Goal: Task Accomplishment & Management: Complete application form

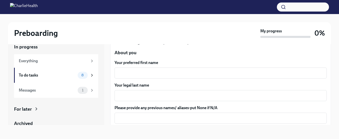
scroll to position [47, 0]
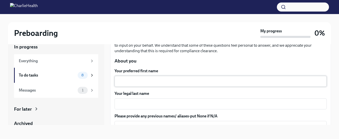
click at [186, 78] on textarea "Your preferred first name" at bounding box center [221, 81] width 206 height 6
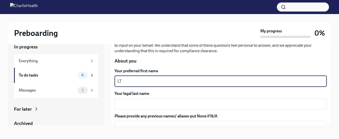
type textarea "LT"
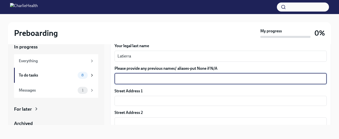
scroll to position [96, 0]
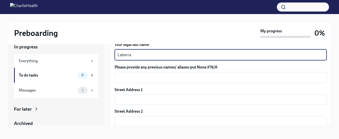
click at [169, 54] on textarea "Latierra" at bounding box center [221, 55] width 206 height 6
type textarea "L"
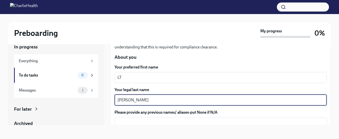
scroll to position [40, 0]
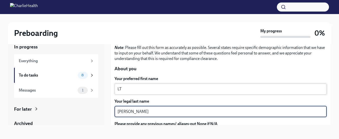
type textarea "Harris"
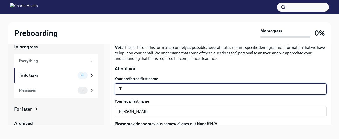
drag, startPoint x: 152, startPoint y: 90, endPoint x: 144, endPoint y: 92, distance: 8.0
click at [144, 92] on textarea "LT" at bounding box center [221, 89] width 206 height 6
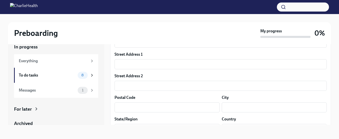
scroll to position [131, 0]
type textarea "Latierra"
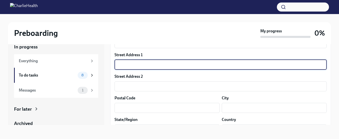
click at [141, 63] on input "text" at bounding box center [221, 65] width 212 height 10
type input "3"
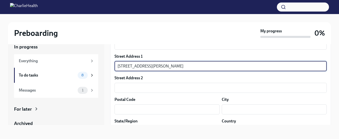
scroll to position [134, 0]
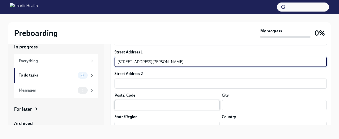
type input "83 Sackman St"
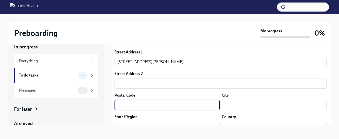
click at [135, 102] on input "text" at bounding box center [167, 105] width 105 height 10
type input "11233"
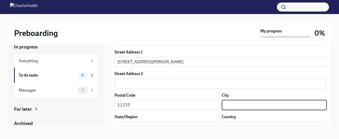
click at [236, 102] on input "text" at bounding box center [274, 105] width 105 height 10
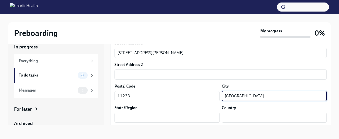
scroll to position [157, 0]
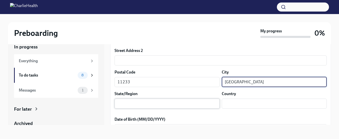
type input "Brooklyn"
click at [161, 103] on input "text" at bounding box center [167, 104] width 105 height 10
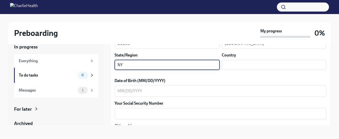
scroll to position [206, 0]
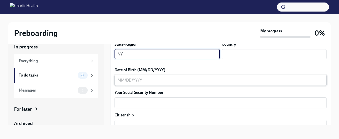
type input "NY"
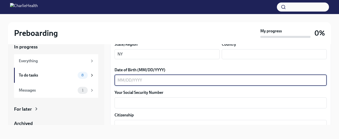
click at [167, 80] on textarea "Date of Birth (MM/DD/YYYY)" at bounding box center [221, 80] width 206 height 6
click at [123, 81] on textarea "08241992" at bounding box center [221, 80] width 206 height 6
click at [129, 80] on textarea "08/241992" at bounding box center [221, 80] width 206 height 6
type textarea "08/24/1992"
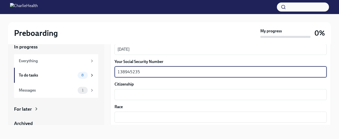
scroll to position [251, 0]
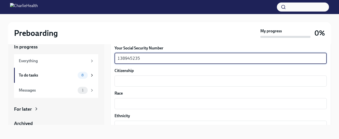
type textarea "138945235"
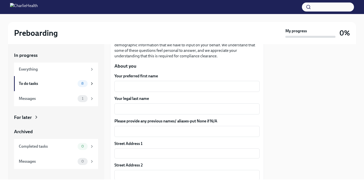
scroll to position [80, 0]
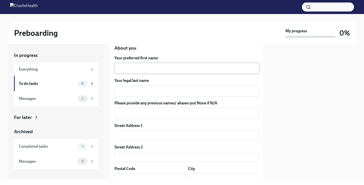
click at [176, 68] on textarea "Your preferred first name" at bounding box center [187, 68] width 139 height 6
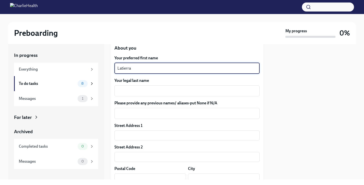
type textarea "Latierra"
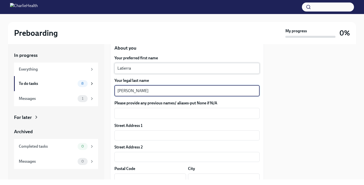
type textarea "Harris"
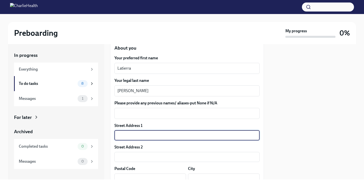
type input "83 Sackman St"
type input "11233"
type input "Brooklyn"
type input "NY"
type input "US"
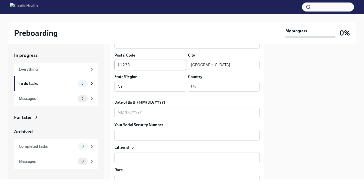
scroll to position [204, 0]
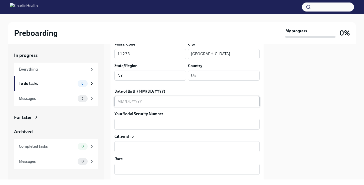
click at [154, 102] on textarea "Date of Birth (MM/DD/YYYY)" at bounding box center [187, 102] width 139 height 6
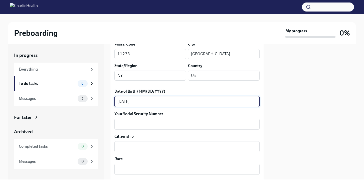
type textarea "08/24/1992"
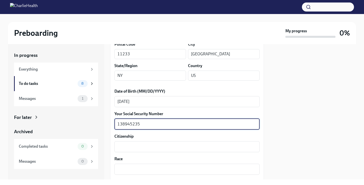
type textarea "138945235"
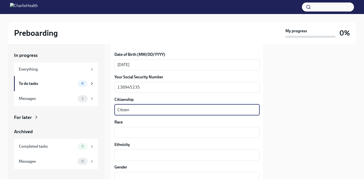
scroll to position [257, 0]
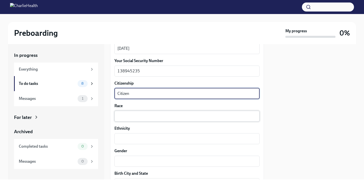
type textarea "Citizen"
click at [134, 121] on div "x ​" at bounding box center [187, 116] width 145 height 11
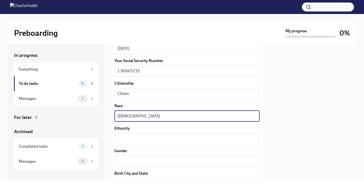
type textarea "African American"
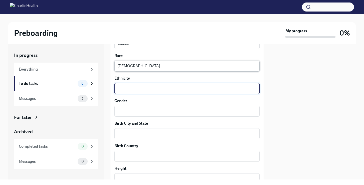
scroll to position [317, 0]
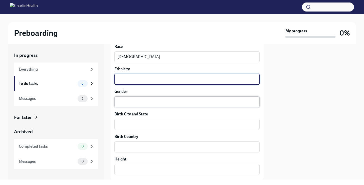
click at [124, 101] on textarea "Gender" at bounding box center [187, 102] width 139 height 6
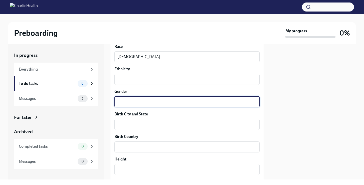
type textarea "N"
type textarea "Female"
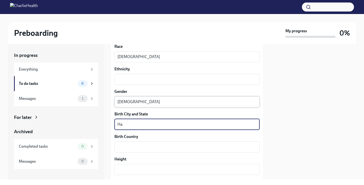
type textarea "H"
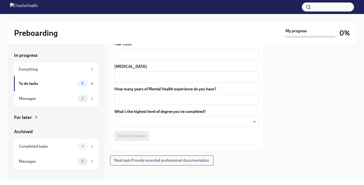
scroll to position [479, 0]
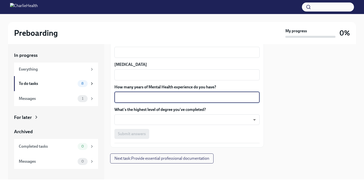
click at [161, 98] on textarea "How many years of Mental Health experience do you have?" at bounding box center [187, 98] width 139 height 6
type textarea "2"
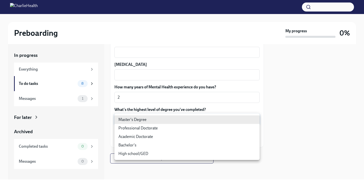
click at [167, 119] on body "Preboarding My progress 0% In progress Everything To do tasks 8 Messages 1 For …" at bounding box center [182, 92] width 364 height 185
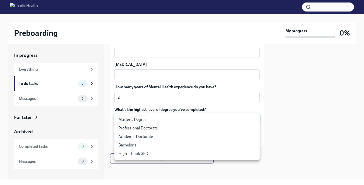
click at [159, 120] on li "Master's Degree" at bounding box center [187, 120] width 145 height 9
type input "2vBr-ghkD"
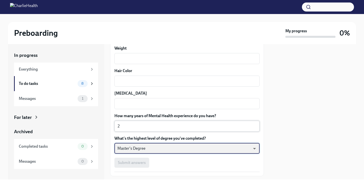
scroll to position [446, 0]
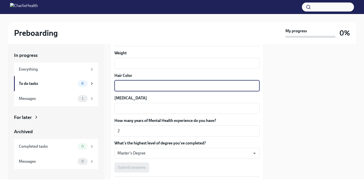
click at [137, 84] on textarea "Hair Color" at bounding box center [187, 86] width 139 height 6
type textarea "Brown"
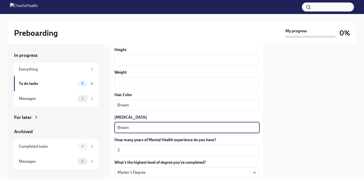
scroll to position [423, 0]
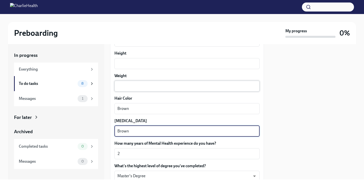
type textarea "Brown"
click at [141, 87] on textarea "Weight" at bounding box center [187, 86] width 139 height 6
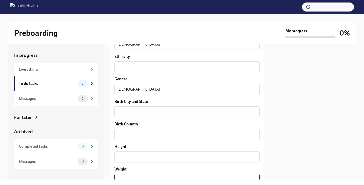
scroll to position [323, 0]
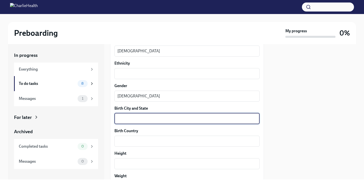
click at [136, 121] on textarea "Birth City and State" at bounding box center [187, 119] width 139 height 6
type textarea "Hackensack. NJ"
click at [130, 139] on textarea "Birth Country" at bounding box center [187, 141] width 139 height 6
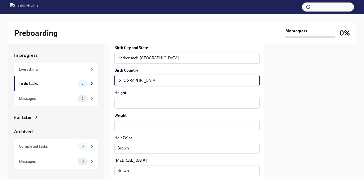
scroll to position [455, 0]
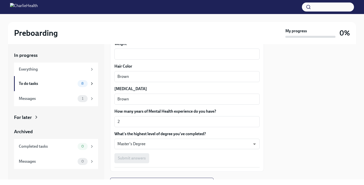
type textarea "United States"
click at [142, 139] on div "Submit answers" at bounding box center [187, 158] width 145 height 10
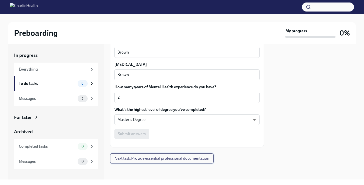
click at [144, 139] on button "Next task : Provide essential professional documentation" at bounding box center [162, 159] width 104 height 10
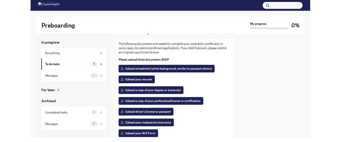
scroll to position [33, 0]
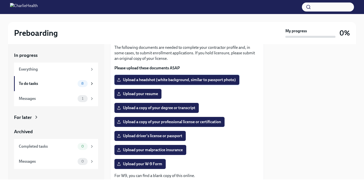
click at [182, 81] on span "Upload a headshot (white background, similar to passport photo)" at bounding box center [177, 79] width 118 height 5
click at [0, 0] on input "Upload a headshot (white background, similar to passport photo)" at bounding box center [0, 0] width 0 height 0
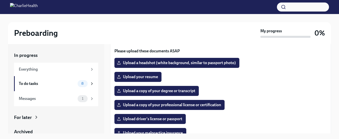
scroll to position [35, 0]
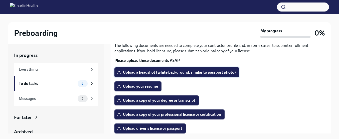
click at [180, 76] on label "Upload a headshot (white background, similar to passport photo)" at bounding box center [177, 72] width 125 height 10
click at [0, 0] on input "Upload a headshot (white background, similar to passport photo)" at bounding box center [0, 0] width 0 height 0
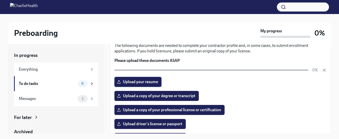
click at [156, 85] on label "Upload your resume" at bounding box center [138, 82] width 47 height 10
click at [0, 0] on input "Upload your resume" at bounding box center [0, 0] width 0 height 0
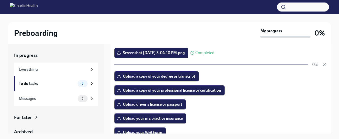
scroll to position [60, 0]
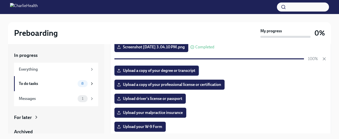
click at [183, 71] on span "Upload a copy of your degree or transcript" at bounding box center [156, 70] width 77 height 5
click at [0, 0] on input "Upload a copy of your degree or transcript" at bounding box center [0, 0] width 0 height 0
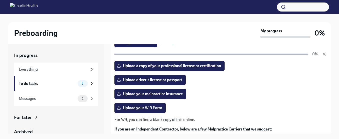
scroll to position [85, 0]
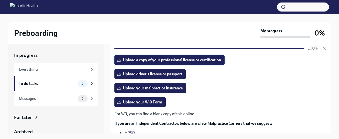
click at [186, 60] on span "Upload a copy of your professional license or certification" at bounding box center [169, 60] width 103 height 5
click at [0, 0] on input "Upload a copy of your professional license or certification" at bounding box center [0, 0] width 0 height 0
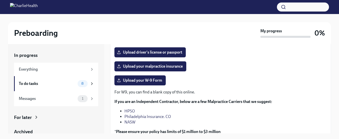
scroll to position [101, 0]
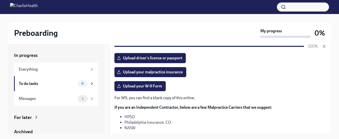
click at [158, 58] on span "Upload driver's license or passport" at bounding box center [150, 58] width 64 height 5
click at [0, 0] on input "Upload driver's license or passport" at bounding box center [0, 0] width 0 height 0
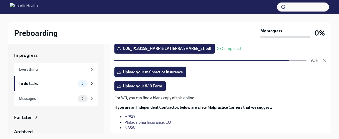
click at [175, 76] on label "Upload your malpractice insurance" at bounding box center [151, 72] width 72 height 10
click at [0, 0] on input "Upload your malpractice insurance" at bounding box center [0, 0] width 0 height 0
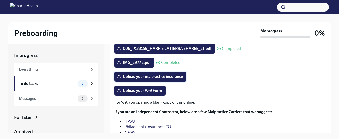
click at [152, 75] on span "Upload your malpractice insurance" at bounding box center [150, 76] width 65 height 5
click at [0, 0] on input "Upload your malpractice insurance" at bounding box center [0, 0] width 0 height 0
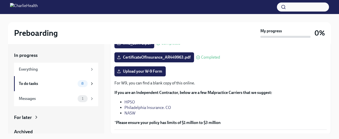
scroll to position [121, 0]
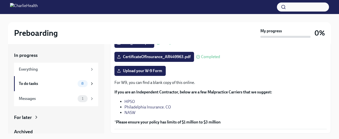
click at [171, 83] on p "For W9, you can find a blank copy of this online." at bounding box center [221, 83] width 213 height 6
click at [192, 86] on div "For W9, you can find a blank copy of this online. If you are an Independent Con…" at bounding box center [221, 102] width 213 height 45
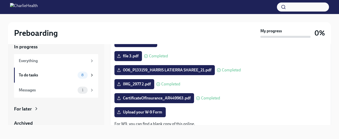
scroll to position [137, 0]
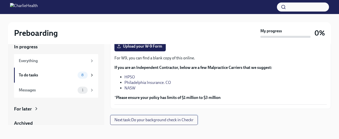
click at [142, 120] on span "Next task : Do your background check in Checkr" at bounding box center [154, 120] width 79 height 5
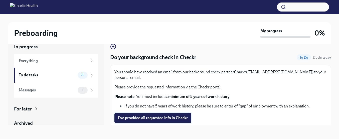
click at [163, 116] on span "I've provided all requested info in Checkr" at bounding box center [153, 118] width 70 height 5
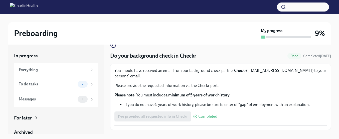
scroll to position [17, 0]
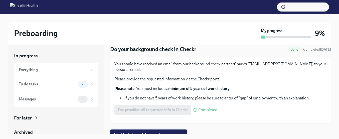
click at [165, 132] on span "Next task : Complete your drug screening" at bounding box center [149, 134] width 70 height 5
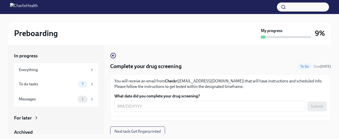
scroll to position [3, 0]
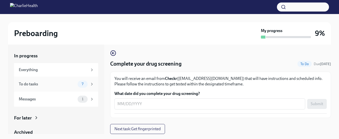
click at [74, 85] on div "To do tasks" at bounding box center [47, 84] width 57 height 6
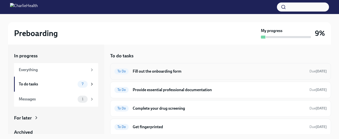
click at [186, 73] on h6 "Fill out the onboarding form" at bounding box center [219, 72] width 173 height 6
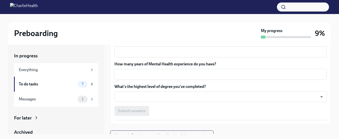
scroll to position [498, 0]
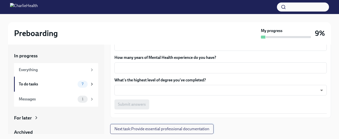
click at [182, 129] on span "Next task : Provide essential professional documentation" at bounding box center [162, 129] width 95 height 5
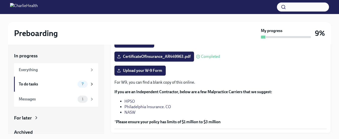
scroll to position [137, 0]
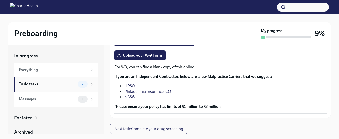
click at [85, 87] on div "7" at bounding box center [86, 84] width 17 height 7
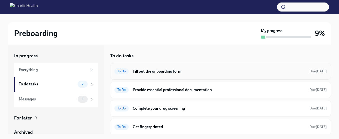
click at [175, 73] on h6 "Fill out the onboarding form" at bounding box center [219, 72] width 173 height 6
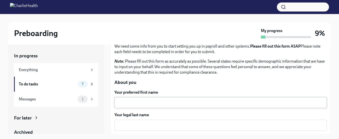
scroll to position [71, 0]
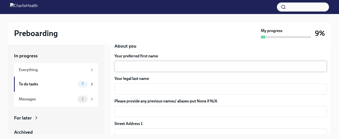
click at [149, 69] on textarea "Your preferred first name" at bounding box center [221, 66] width 207 height 6
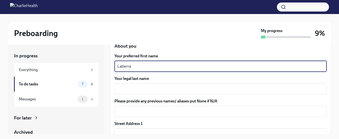
type textarea "Latierra"
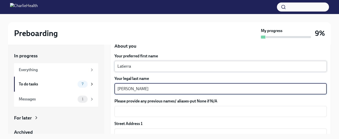
type textarea "Harris"
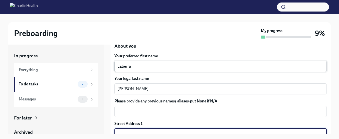
scroll to position [76, 0]
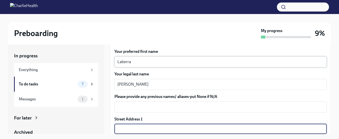
type input "83 Sackman St"
type input "11233"
type input "Brooklyn"
type input "NY"
type input "US"
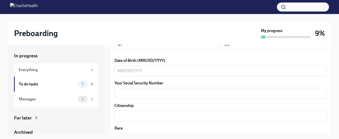
scroll to position [201, 0]
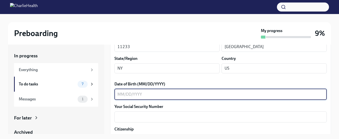
click at [144, 95] on textarea "Date of Birth (MM/DD/YYYY)" at bounding box center [221, 94] width 207 height 6
type textarea "08/24/1992"
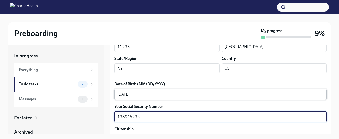
type textarea "138945235"
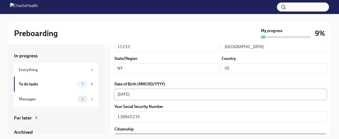
scroll to position [251, 0]
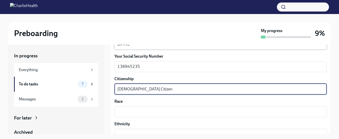
type textarea "US Citizen"
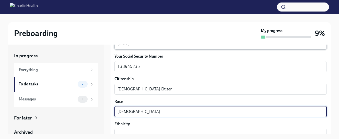
type textarea "African American"
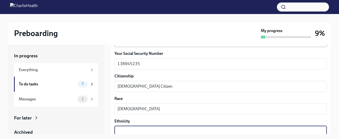
scroll to position [319, 0]
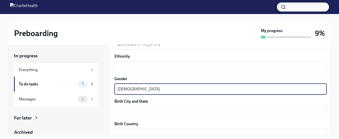
type textarea "Female"
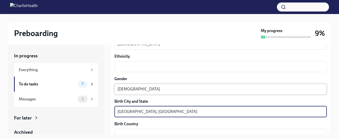
type textarea "Hackensack, NJ"
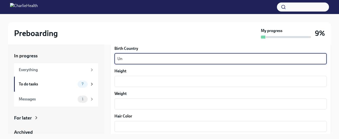
scroll to position [395, 0]
type textarea "United States"
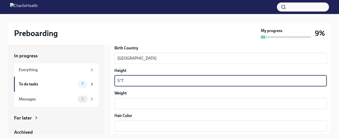
type textarea "5'7"
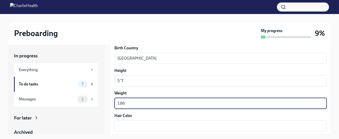
type textarea "186"
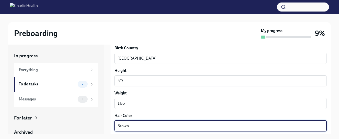
type textarea "Brown"
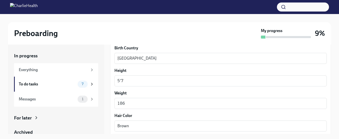
scroll to position [454, 0]
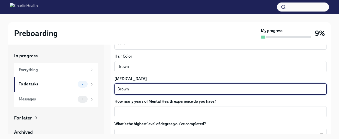
type textarea "Brown"
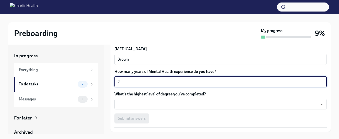
scroll to position [485, 0]
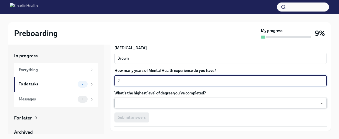
type textarea "2"
click at [143, 102] on body "Preboarding My progress 9% In progress Everything To do tasks 7 Messages 1 For …" at bounding box center [169, 74] width 339 height 148
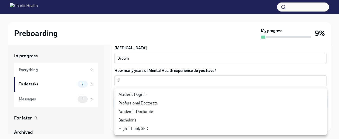
click at [146, 94] on li "Master's Degree" at bounding box center [221, 94] width 213 height 9
type input "2vBr-ghkD"
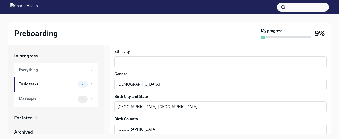
scroll to position [332, 0]
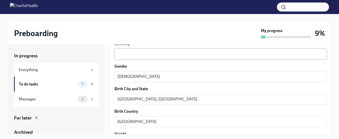
click at [139, 57] on div "x ​" at bounding box center [221, 54] width 213 height 11
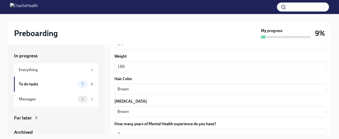
scroll to position [492, 0]
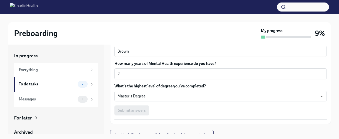
type textarea "n/a"
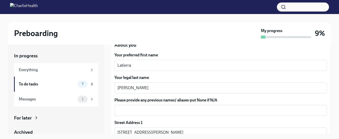
scroll to position [69, 0]
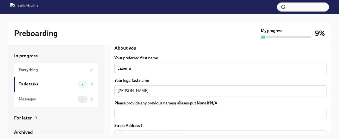
click at [169, 106] on label "Please provide any previous names/ aliases-put None if N/A" at bounding box center [221, 104] width 213 height 6
click at [169, 111] on textarea "Please provide any previous names/ aliases-put None if N/A" at bounding box center [221, 114] width 207 height 6
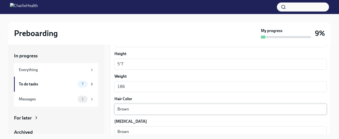
scroll to position [413, 0]
type textarea "n/a"
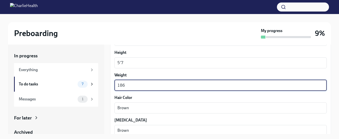
drag, startPoint x: 132, startPoint y: 85, endPoint x: 111, endPoint y: 84, distance: 20.9
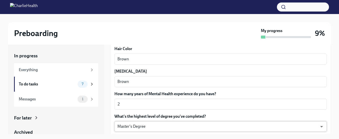
scroll to position [420, 0]
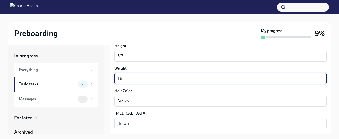
type textarea "186"
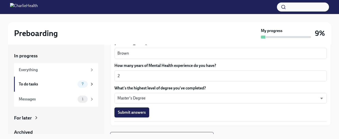
scroll to position [492, 0]
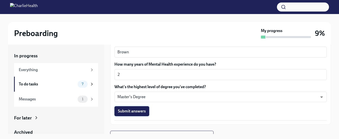
click at [144, 115] on button "Submit answers" at bounding box center [132, 111] width 35 height 10
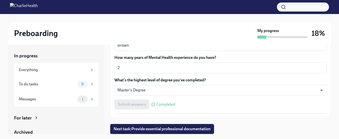
scroll to position [9, 0]
